Goal: Task Accomplishment & Management: Complete application form

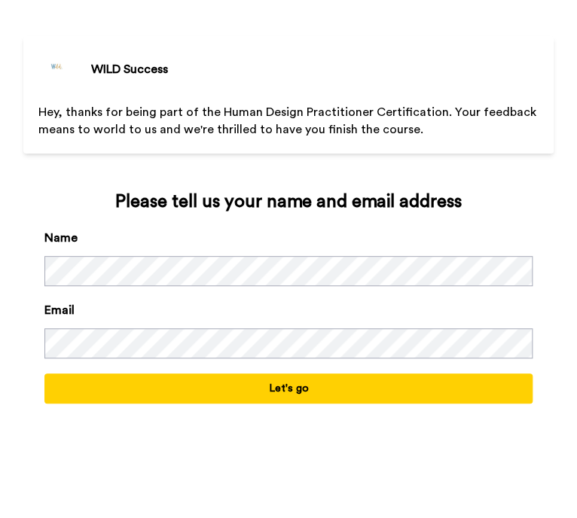
click at [291, 379] on button "Let's go" at bounding box center [288, 388] width 489 height 30
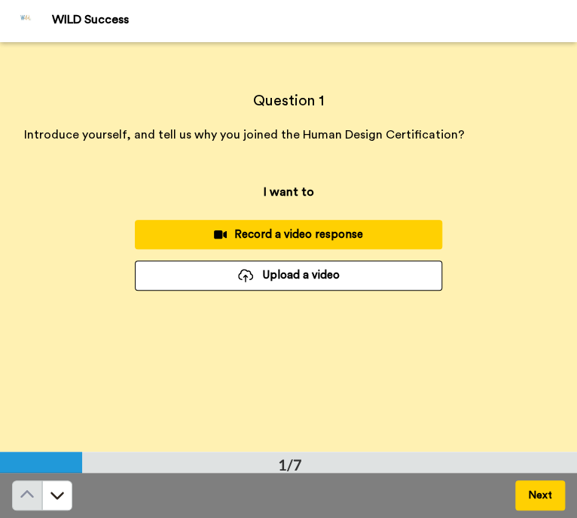
click at [364, 367] on div "Question 1 Introduce yourself, and tell us why you joined the Human Design Cert…" at bounding box center [288, 246] width 577 height 409
click at [65, 489] on button at bounding box center [57, 495] width 30 height 30
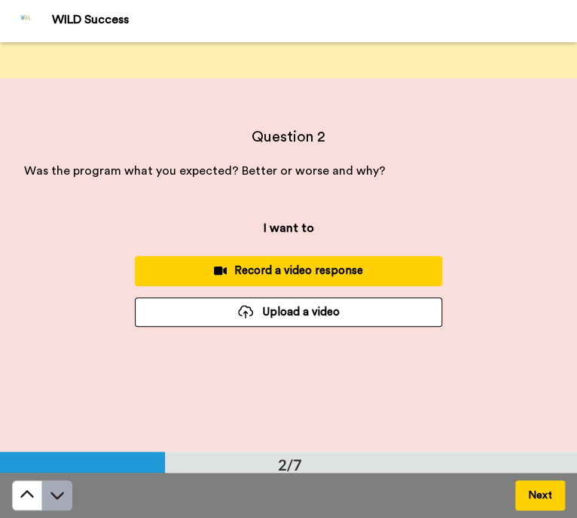
scroll to position [409, 0]
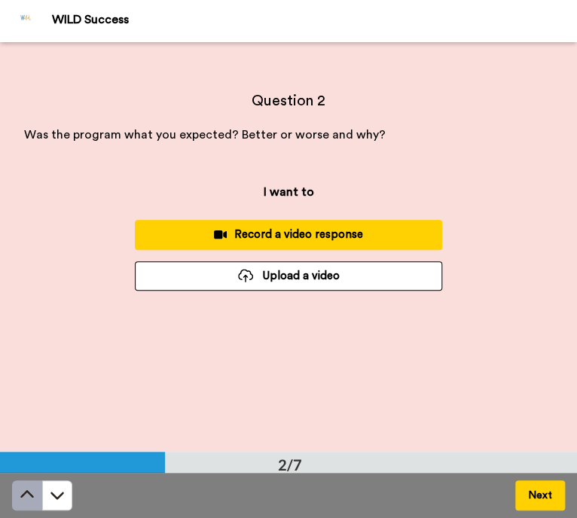
click at [24, 497] on icon at bounding box center [27, 494] width 15 height 15
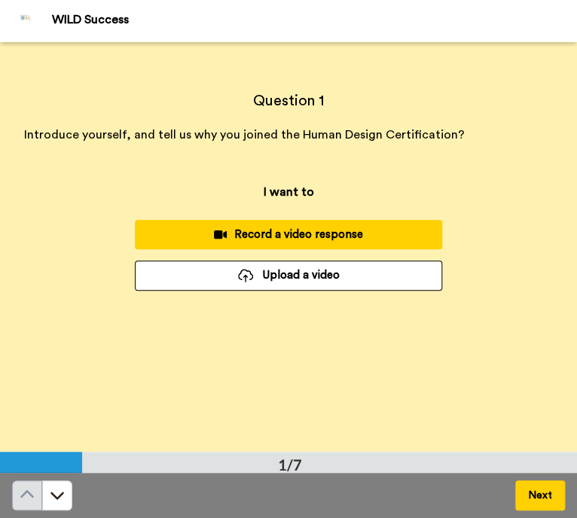
scroll to position [0, 0]
click at [62, 495] on icon at bounding box center [57, 494] width 15 height 15
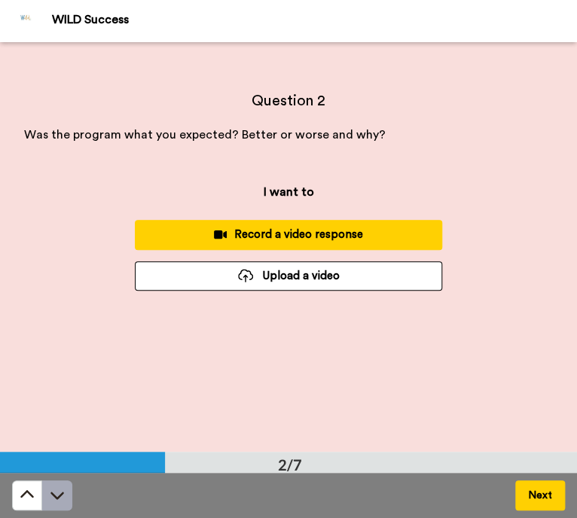
click at [62, 495] on icon at bounding box center [57, 494] width 15 height 15
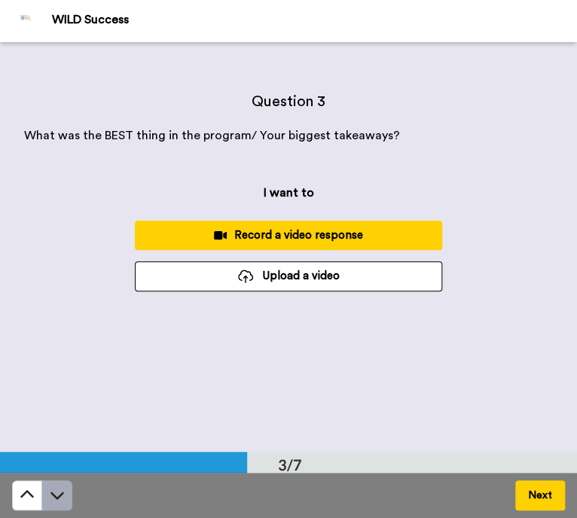
click at [62, 495] on icon at bounding box center [57, 494] width 15 height 15
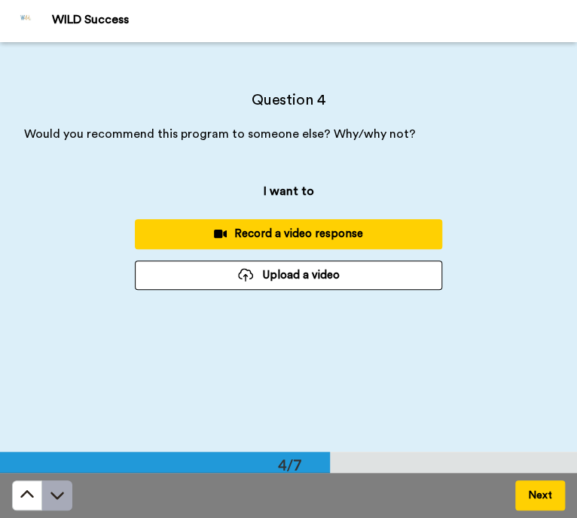
click at [62, 495] on icon at bounding box center [57, 494] width 15 height 15
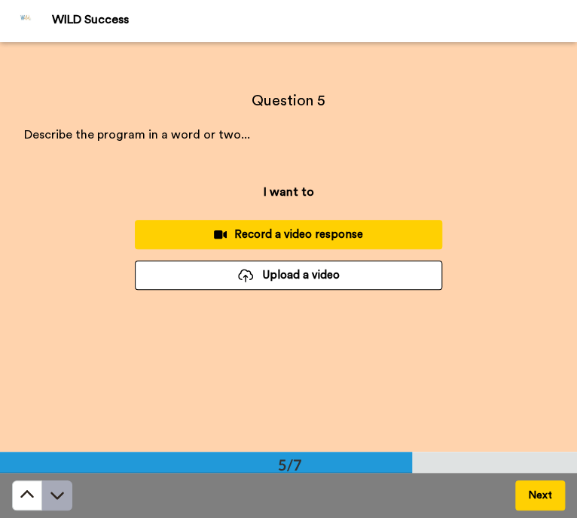
click at [62, 495] on icon at bounding box center [57, 494] width 15 height 15
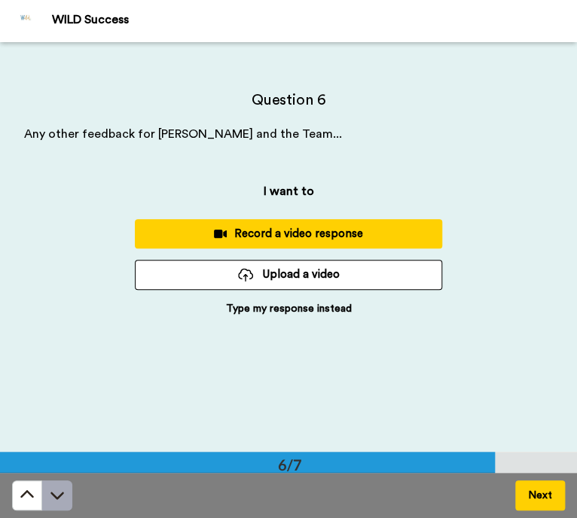
click at [62, 495] on icon at bounding box center [57, 494] width 15 height 15
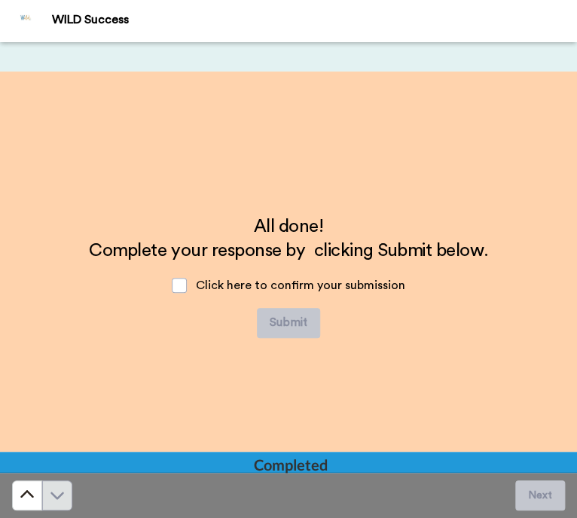
scroll to position [2458, 0]
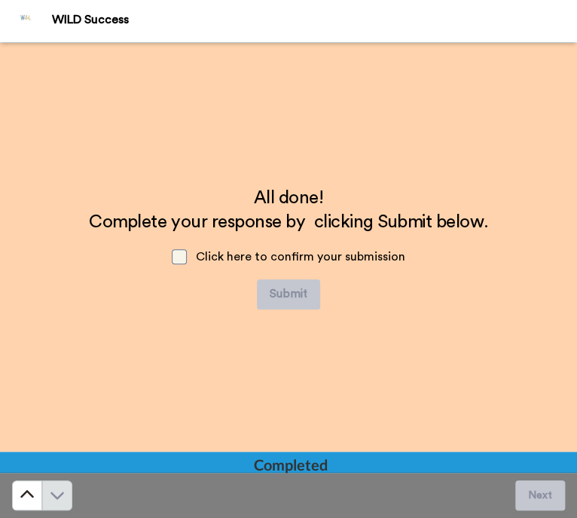
click at [178, 254] on span at bounding box center [179, 256] width 15 height 15
click at [198, 370] on div "All done! Complete your response by clicking Submit below. Click here to confir…" at bounding box center [288, 247] width 577 height 409
click at [17, 496] on button at bounding box center [27, 495] width 30 height 30
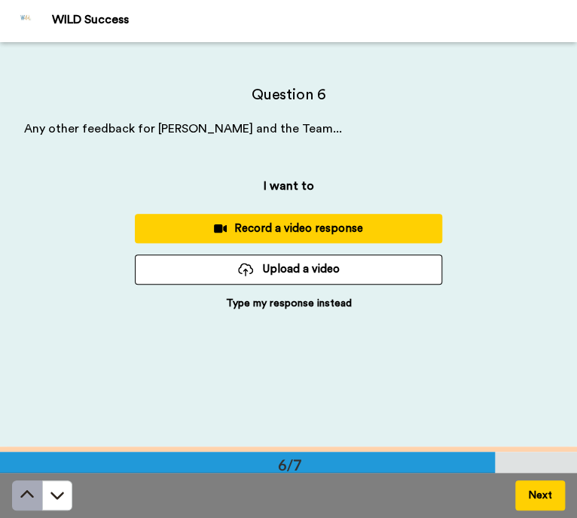
scroll to position [2050, 0]
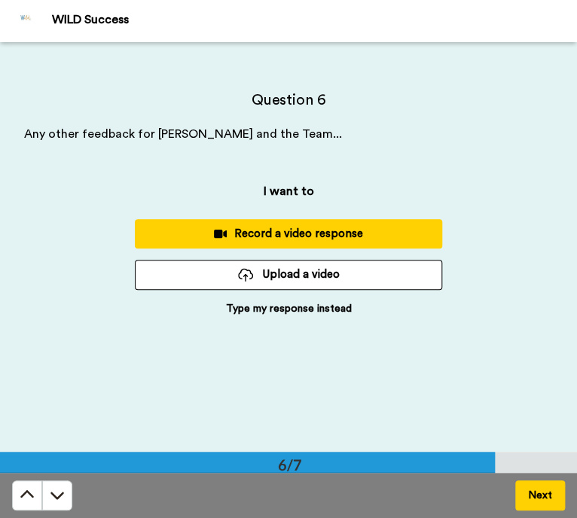
click at [297, 309] on p "Type my response instead" at bounding box center [289, 308] width 126 height 15
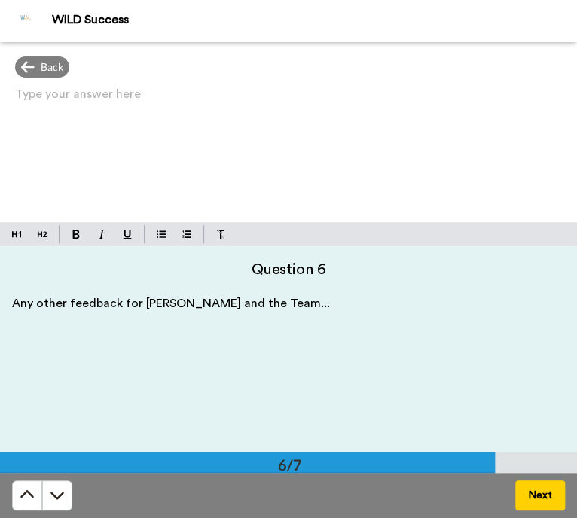
click at [178, 119] on div "Type your answer here ﻿" at bounding box center [288, 153] width 577 height 139
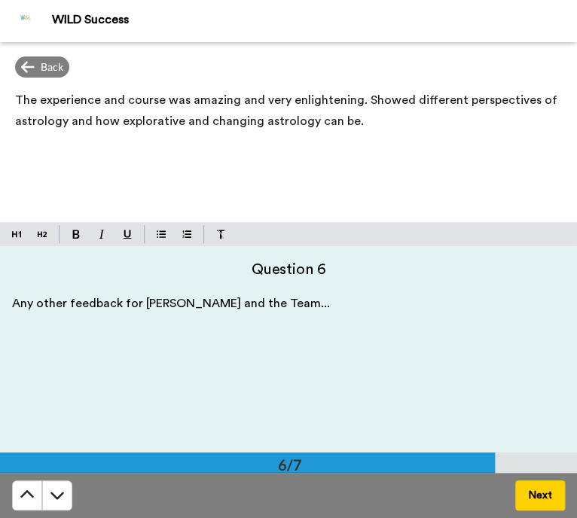
click at [534, 499] on button "Next" at bounding box center [540, 495] width 50 height 30
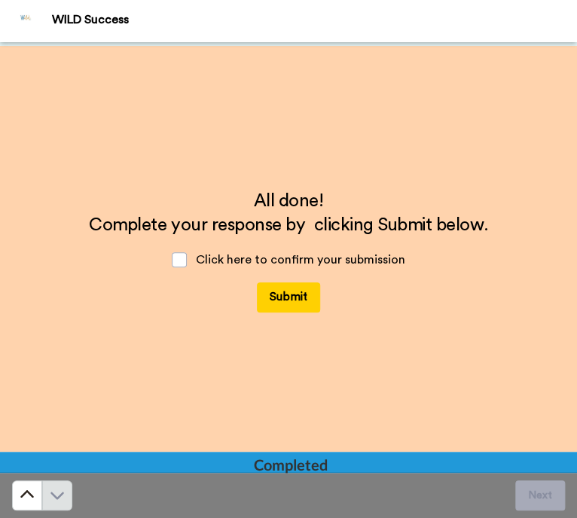
scroll to position [2458, 0]
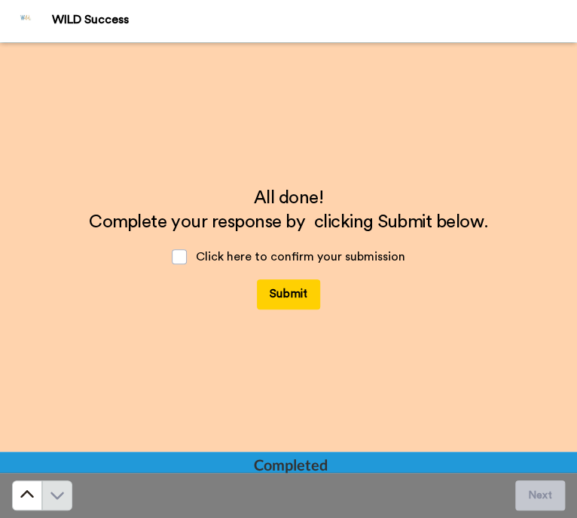
click at [289, 294] on button "Submit" at bounding box center [288, 294] width 63 height 30
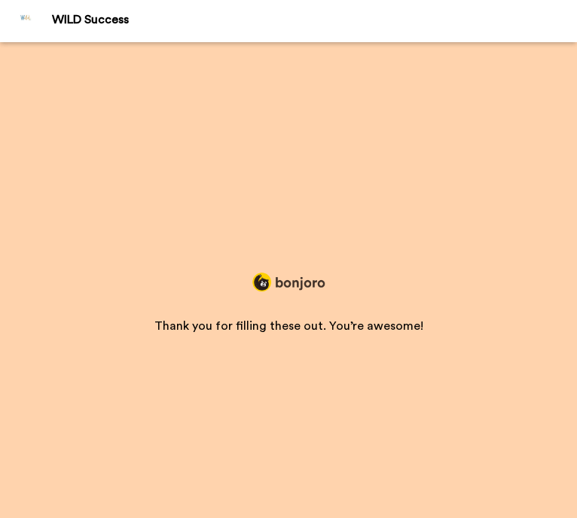
click at [522, 312] on div "Thank you for filling these out. You’re awesome!" at bounding box center [288, 280] width 577 height 476
click at [339, 225] on div "Thank you for filling these out. You’re awesome!" at bounding box center [288, 280] width 577 height 476
click at [24, 20] on img at bounding box center [26, 21] width 36 height 36
